Goal: Contribute content: Add original content to the website for others to see

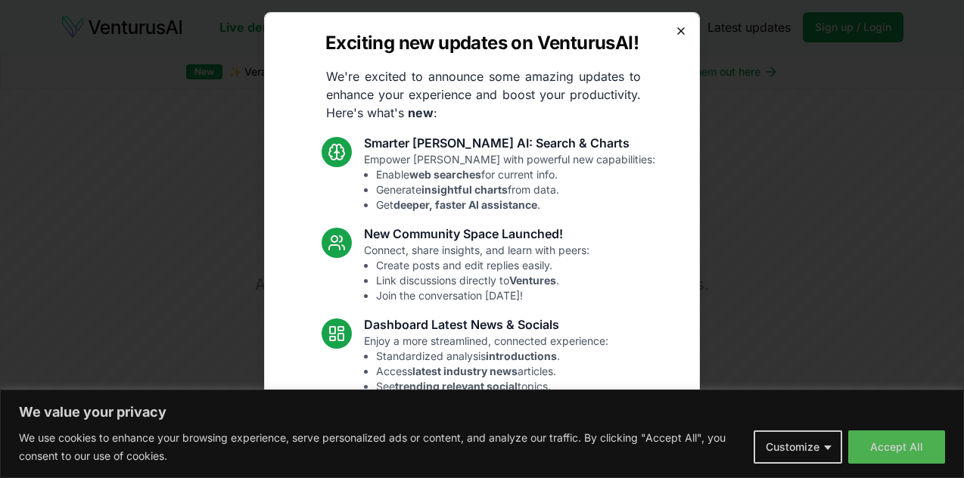
click at [675, 34] on icon "button" at bounding box center [681, 31] width 12 height 12
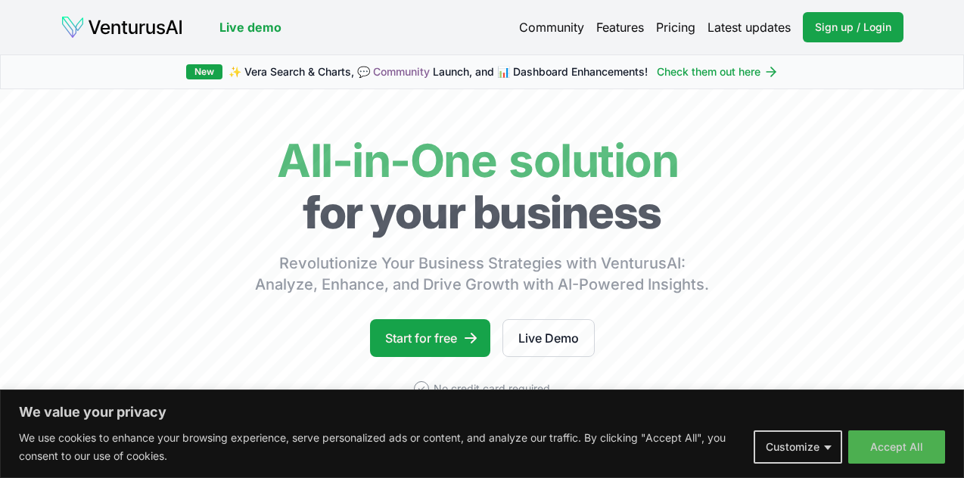
click at [677, 25] on link "Pricing" at bounding box center [675, 27] width 39 height 18
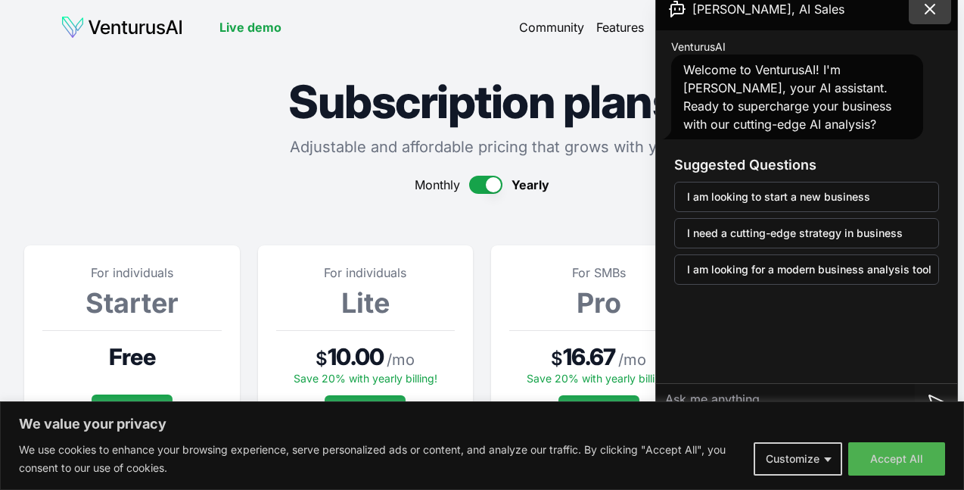
click at [928, 11] on icon at bounding box center [929, 9] width 9 height 9
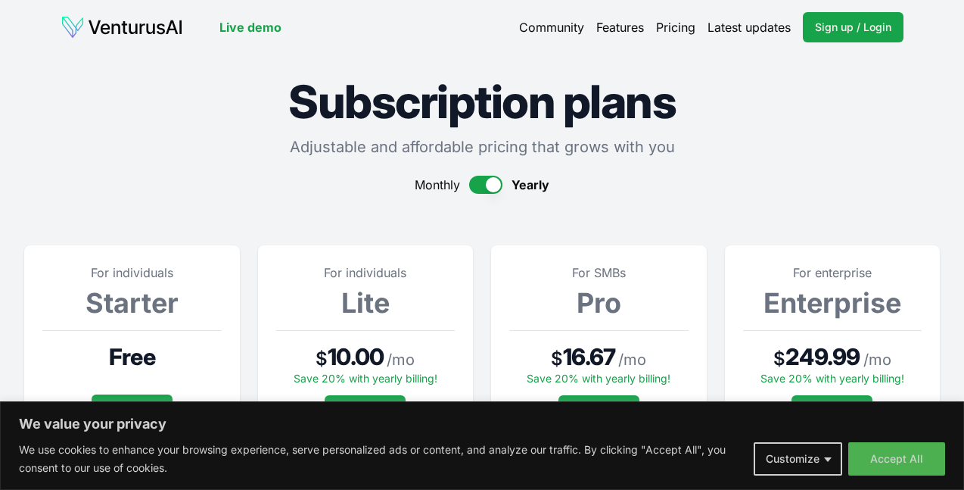
click at [480, 183] on button "button" at bounding box center [485, 185] width 33 height 18
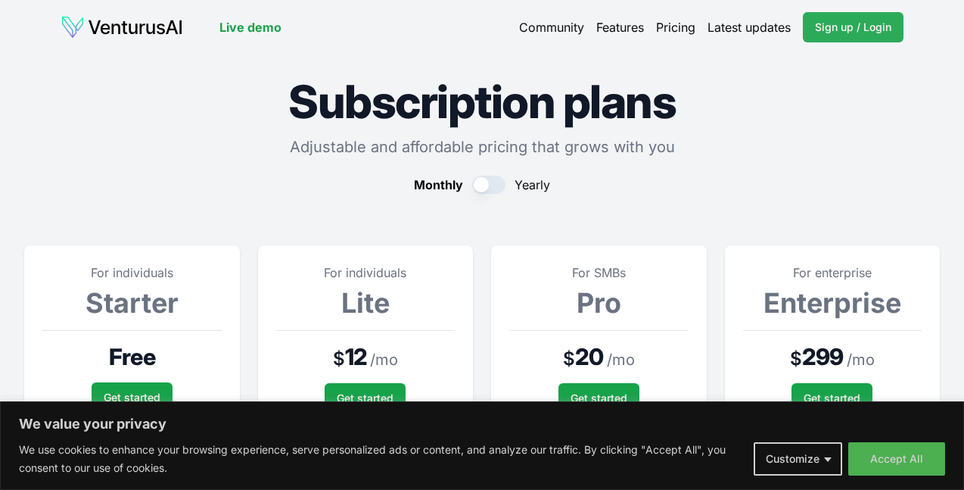
click at [845, 23] on span "Sign up / Login" at bounding box center [853, 27] width 76 height 15
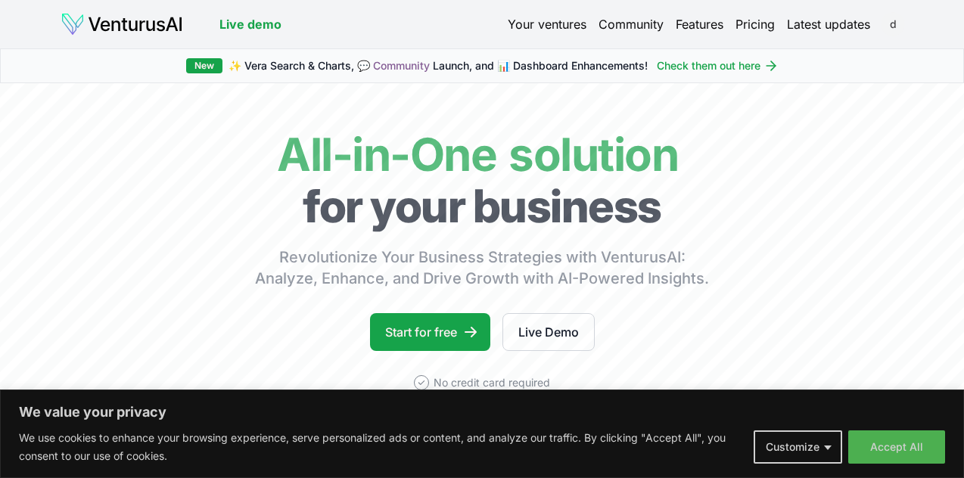
click at [896, 27] on html "We value your privacy We use cookies to enhance your browsing experience, serve…" at bounding box center [482, 239] width 964 height 478
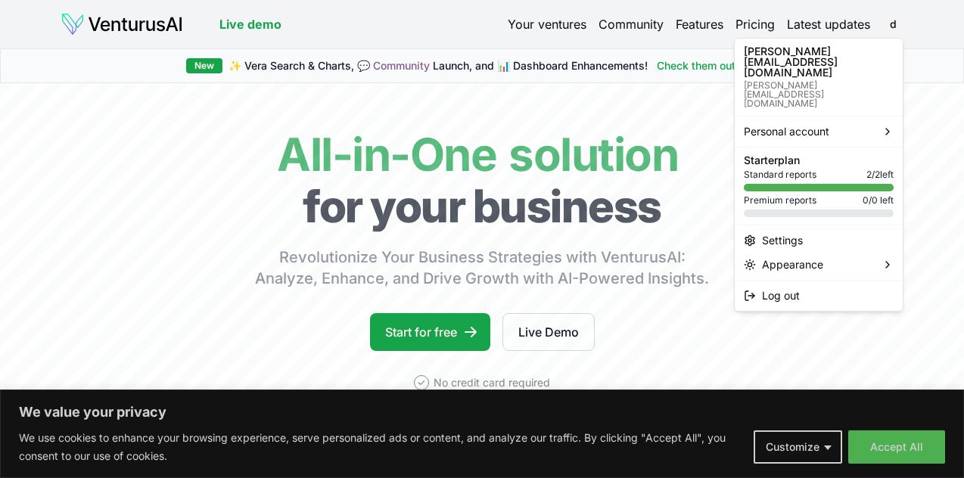
click at [785, 331] on html "We value your privacy We use cookies to enhance your browsing experience, serve…" at bounding box center [482, 239] width 964 height 478
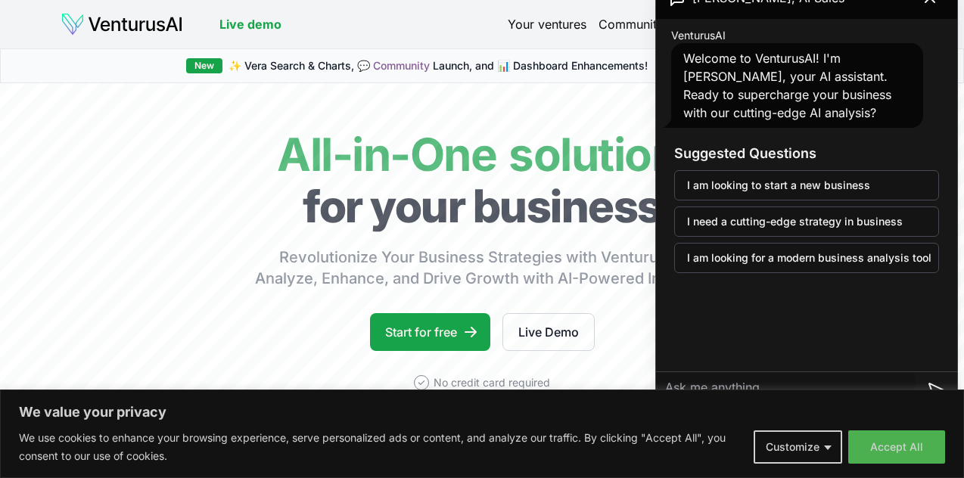
click at [543, 26] on link "Your ventures" at bounding box center [547, 24] width 79 height 18
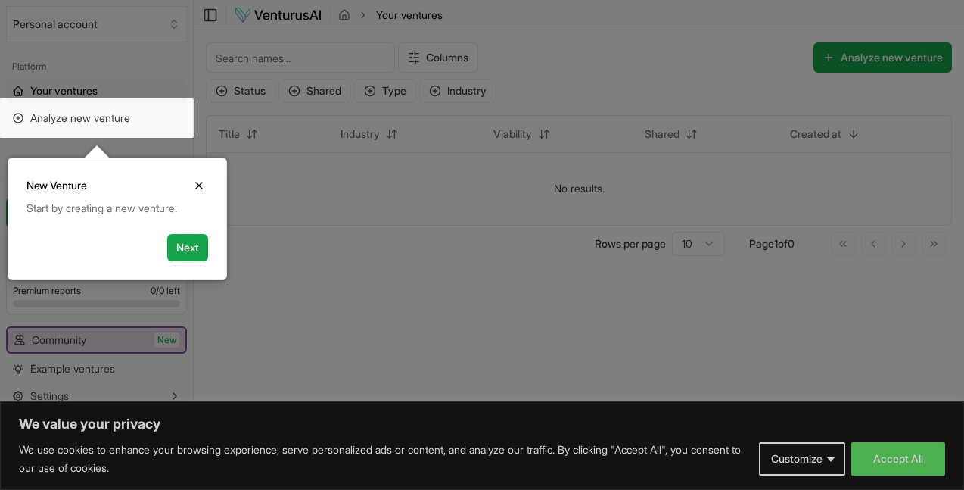
click at [198, 185] on icon "Close" at bounding box center [199, 185] width 12 height 12
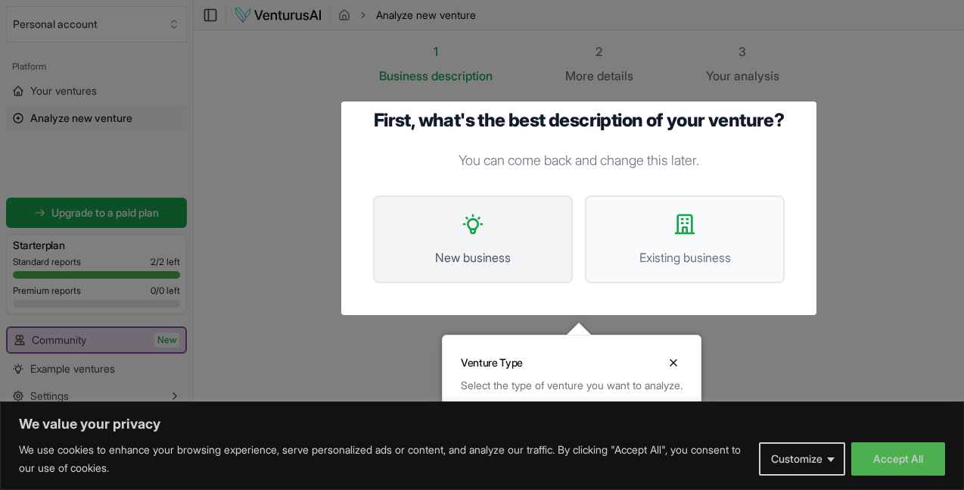
click at [466, 243] on button "New business" at bounding box center [473, 239] width 200 height 88
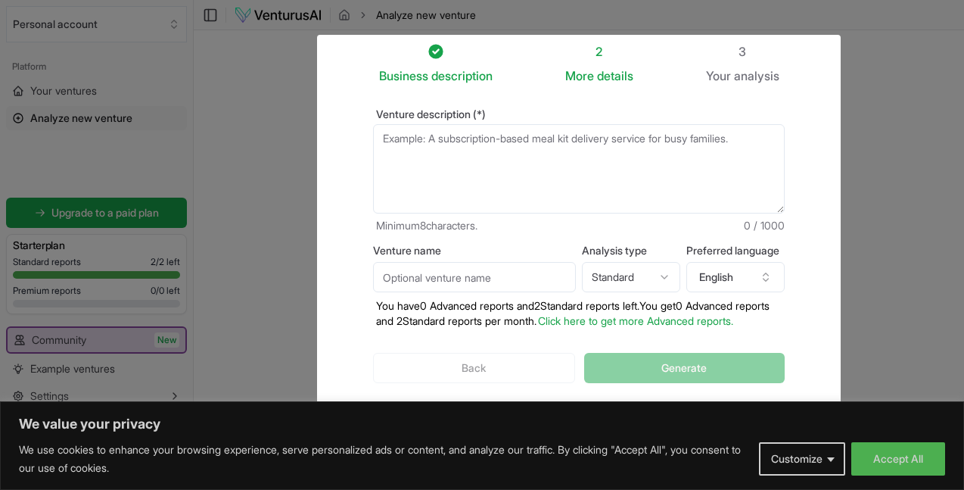
click at [754, 133] on textarea "Venture description (*)" at bounding box center [579, 168] width 412 height 89
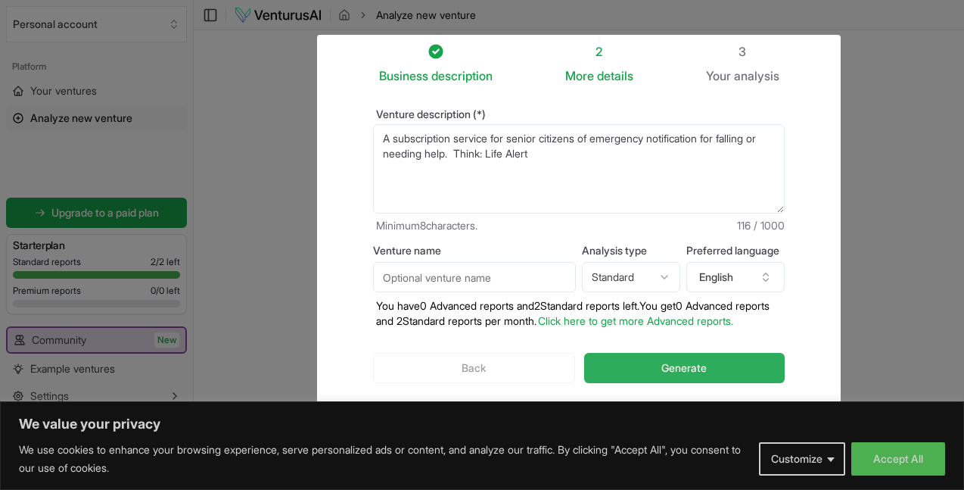
type textarea "A subscription service for senior citizens of emergency notification for fallin…"
click at [692, 370] on span "Generate" at bounding box center [683, 367] width 45 height 15
